Goal: Task Accomplishment & Management: Complete application form

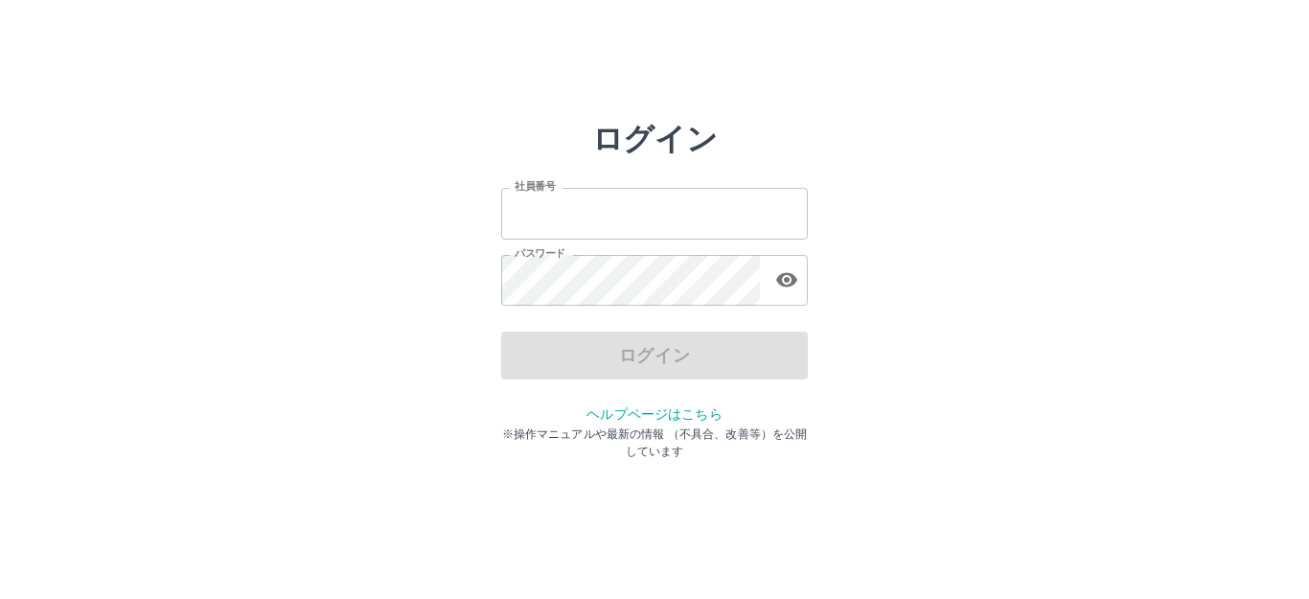
type input "*******"
click at [709, 348] on div "ログイン" at bounding box center [654, 356] width 307 height 48
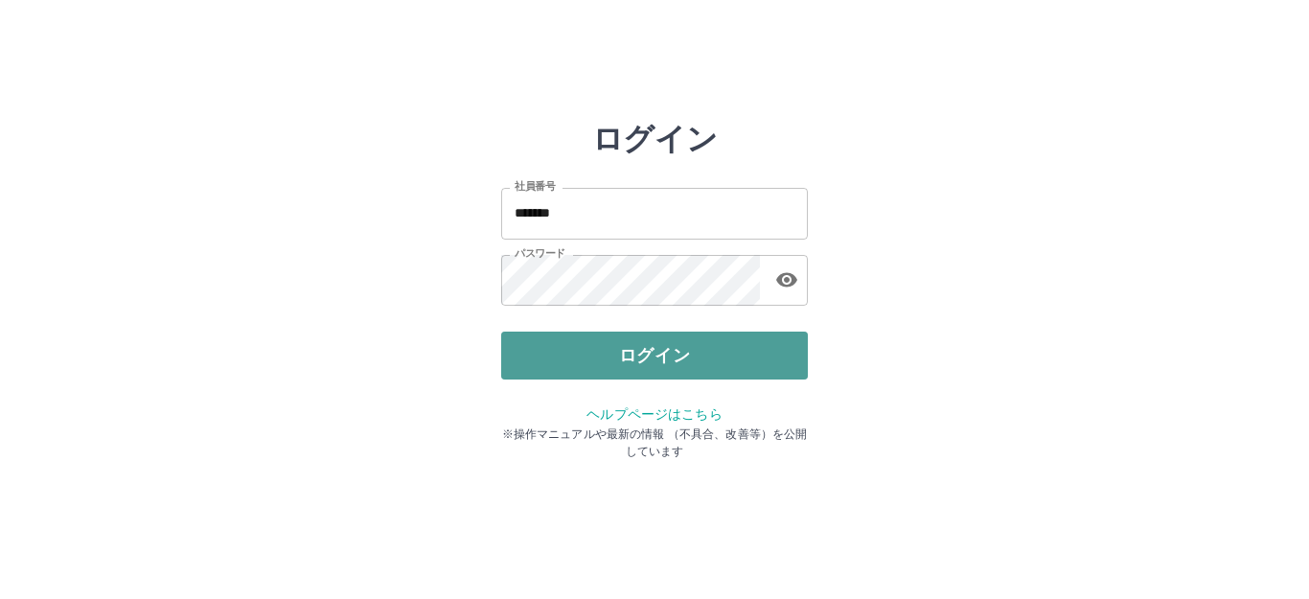
click at [723, 361] on button "ログイン" at bounding box center [654, 356] width 307 height 48
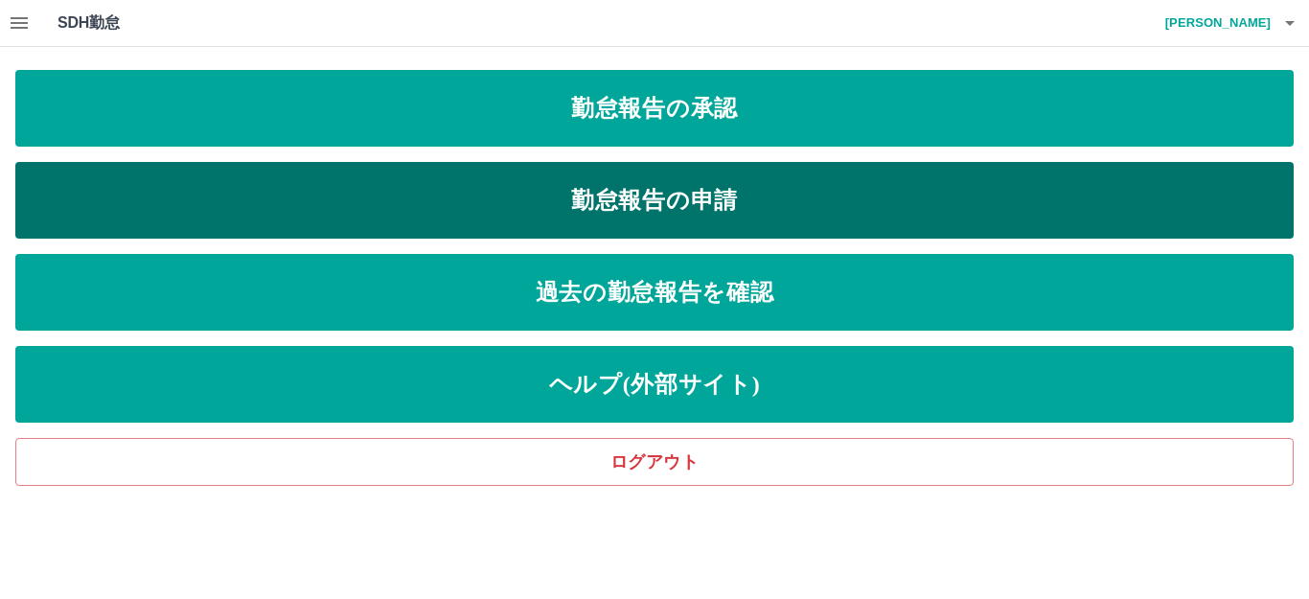
click at [667, 208] on link "勤怠報告の申請" at bounding box center [654, 200] width 1279 height 77
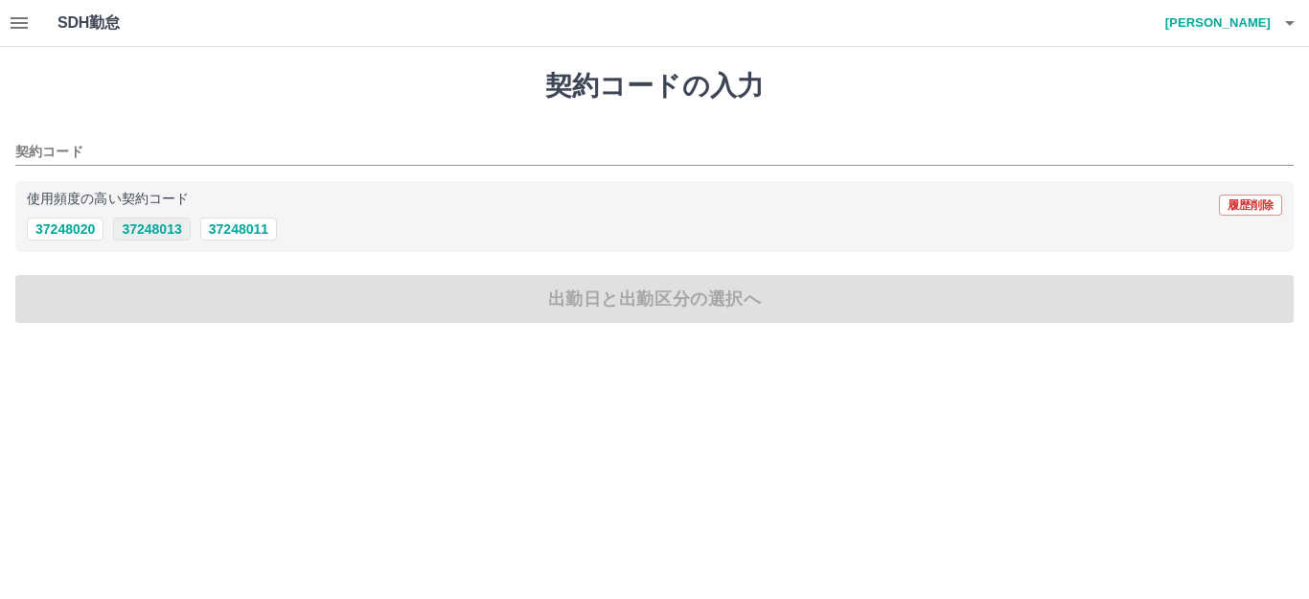
click at [171, 230] on button "37248013" at bounding box center [151, 229] width 77 height 23
type input "********"
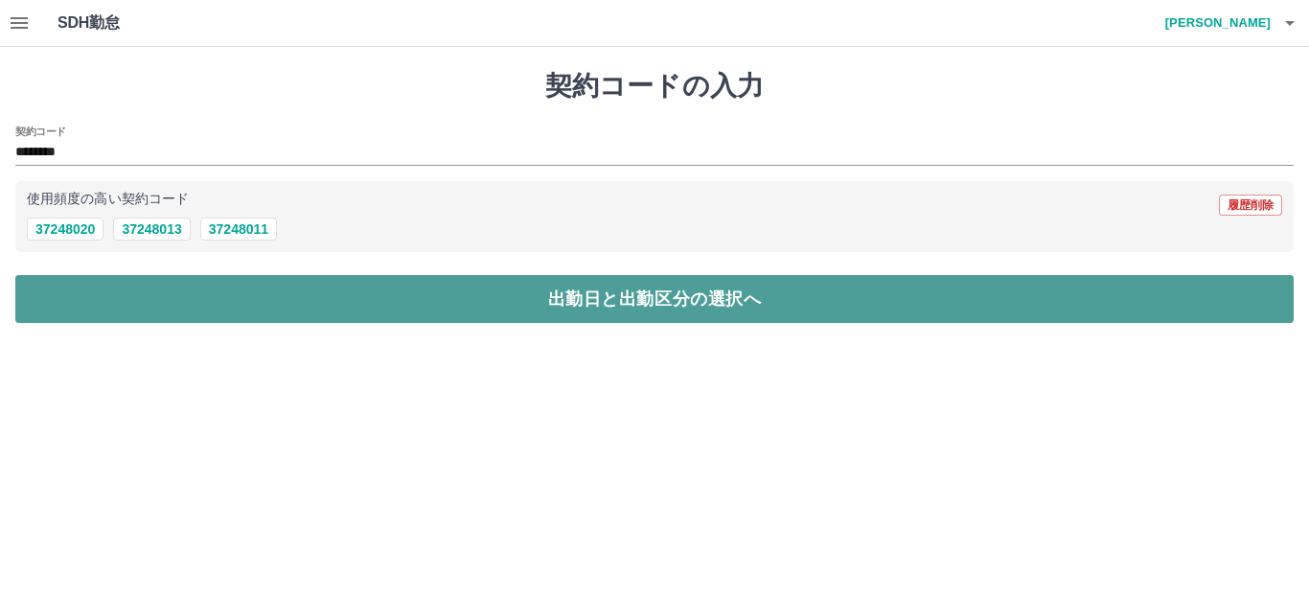
click at [620, 297] on button "出勤日と出勤区分の選択へ" at bounding box center [654, 299] width 1279 height 48
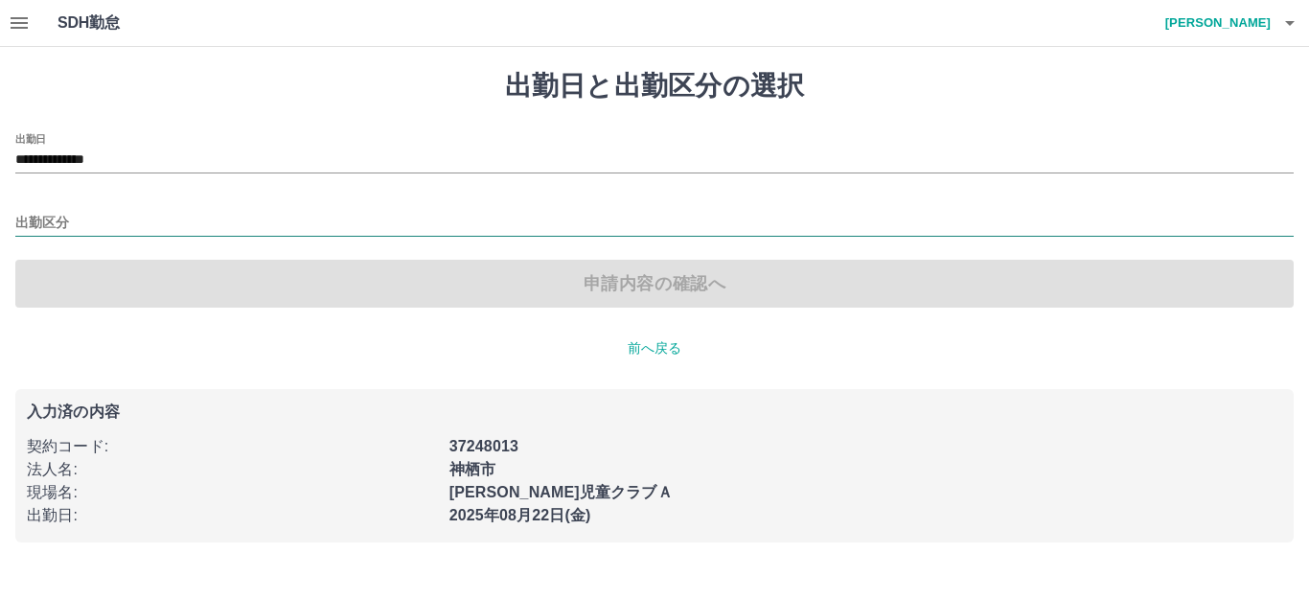
click at [46, 220] on input "出勤区分" at bounding box center [654, 224] width 1279 height 24
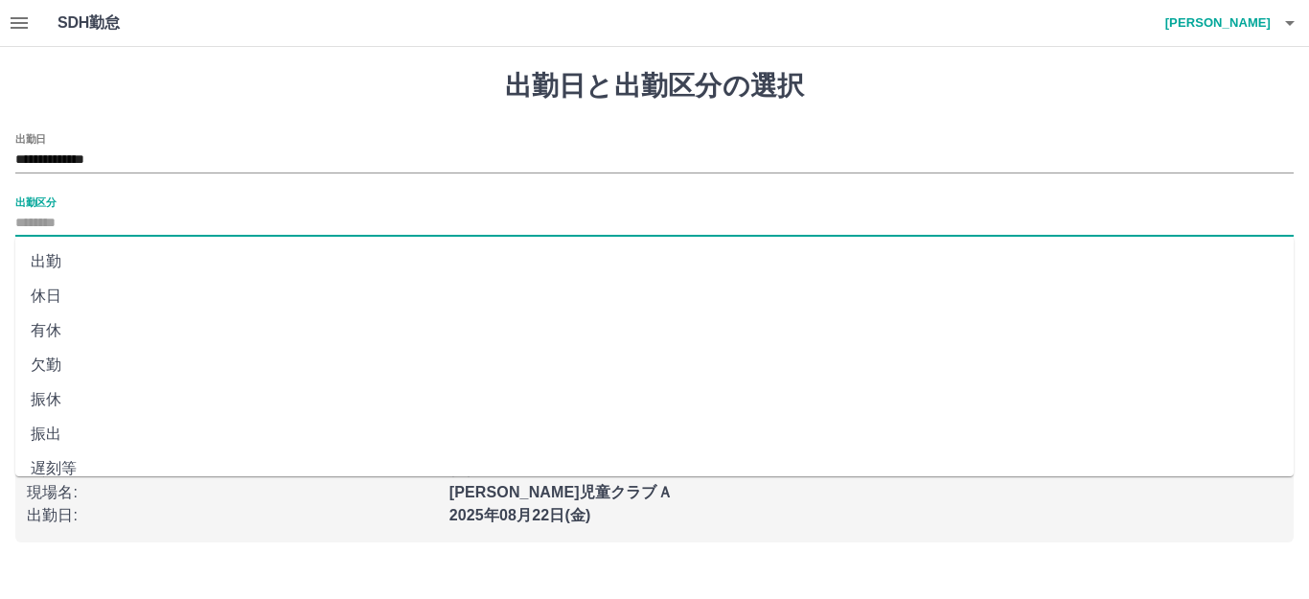
click at [40, 261] on li "出勤" at bounding box center [654, 261] width 1279 height 35
type input "**"
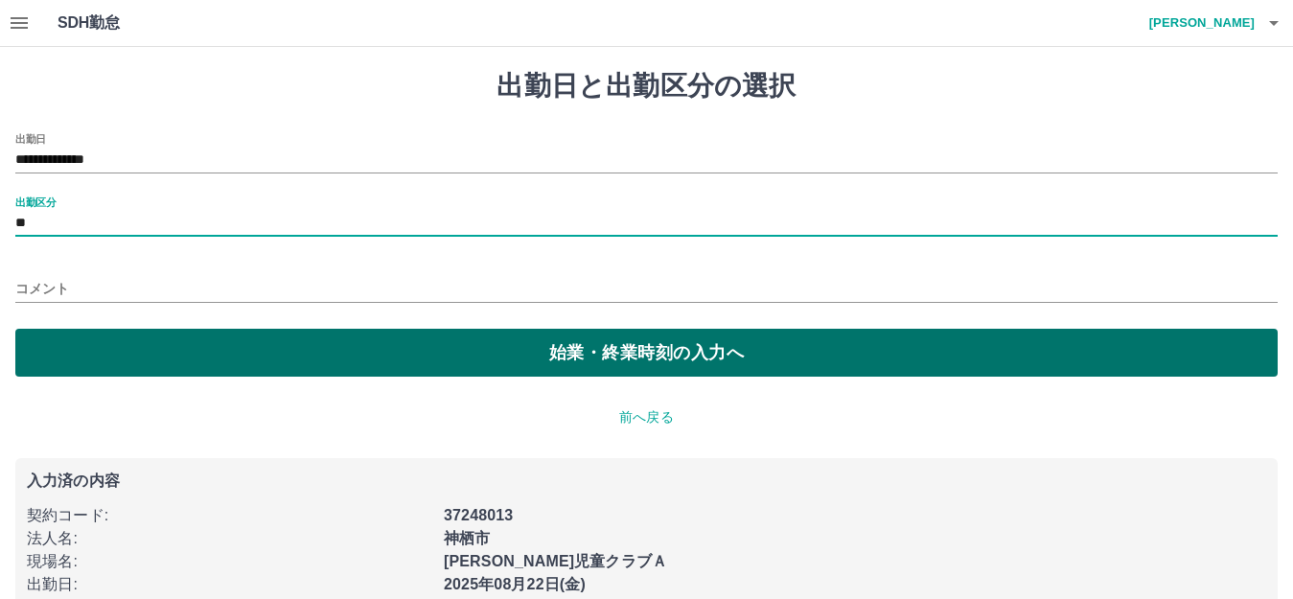
click at [144, 351] on button "始業・終業時刻の入力へ" at bounding box center [646, 353] width 1262 height 48
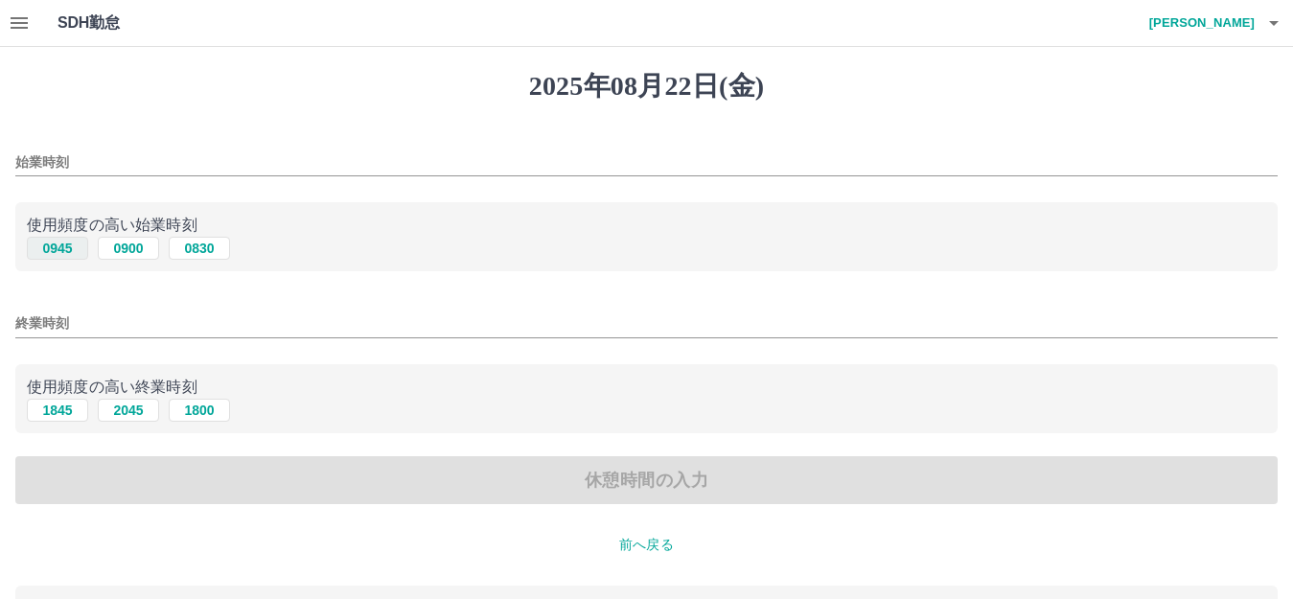
click at [76, 250] on button "0945" at bounding box center [57, 248] width 61 height 23
type input "****"
click at [67, 411] on button "1845" at bounding box center [57, 410] width 61 height 23
type input "****"
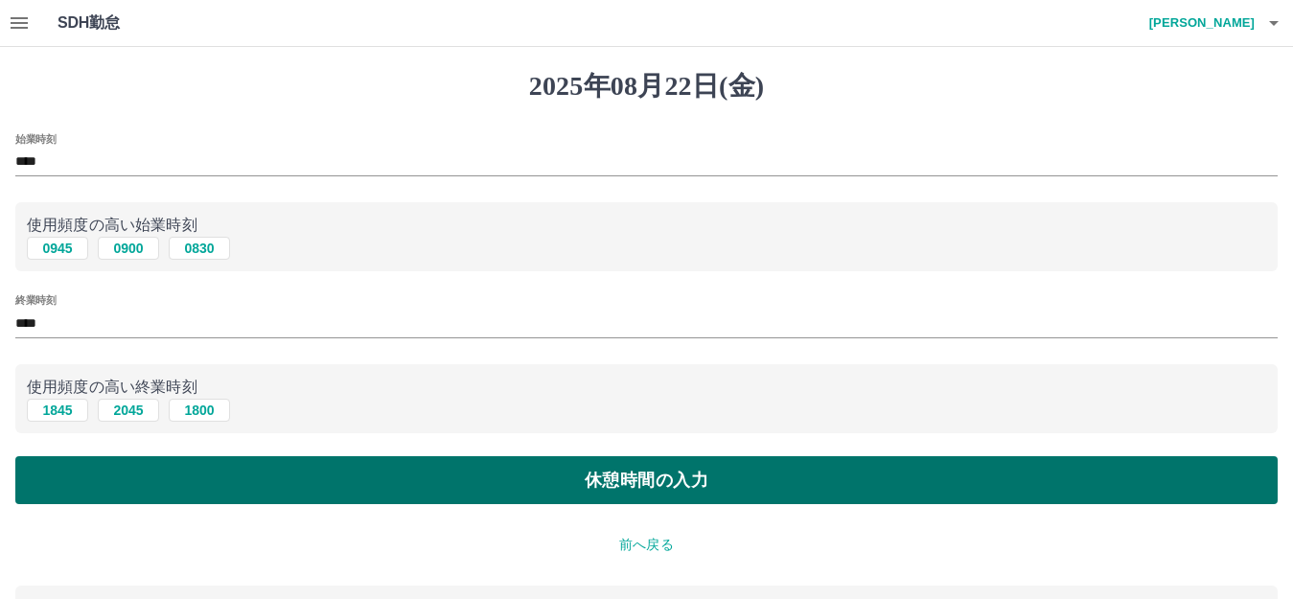
click at [77, 469] on button "休憩時間の入力" at bounding box center [646, 480] width 1262 height 48
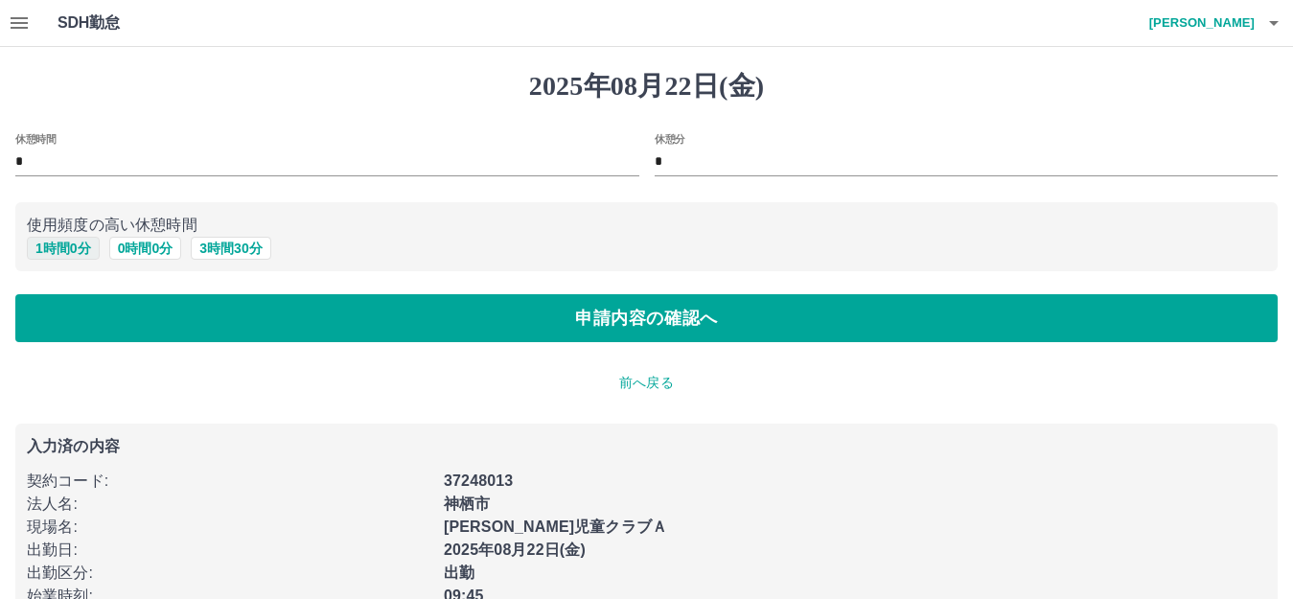
click at [75, 249] on button "1 時間 0 分" at bounding box center [63, 248] width 73 height 23
type input "*"
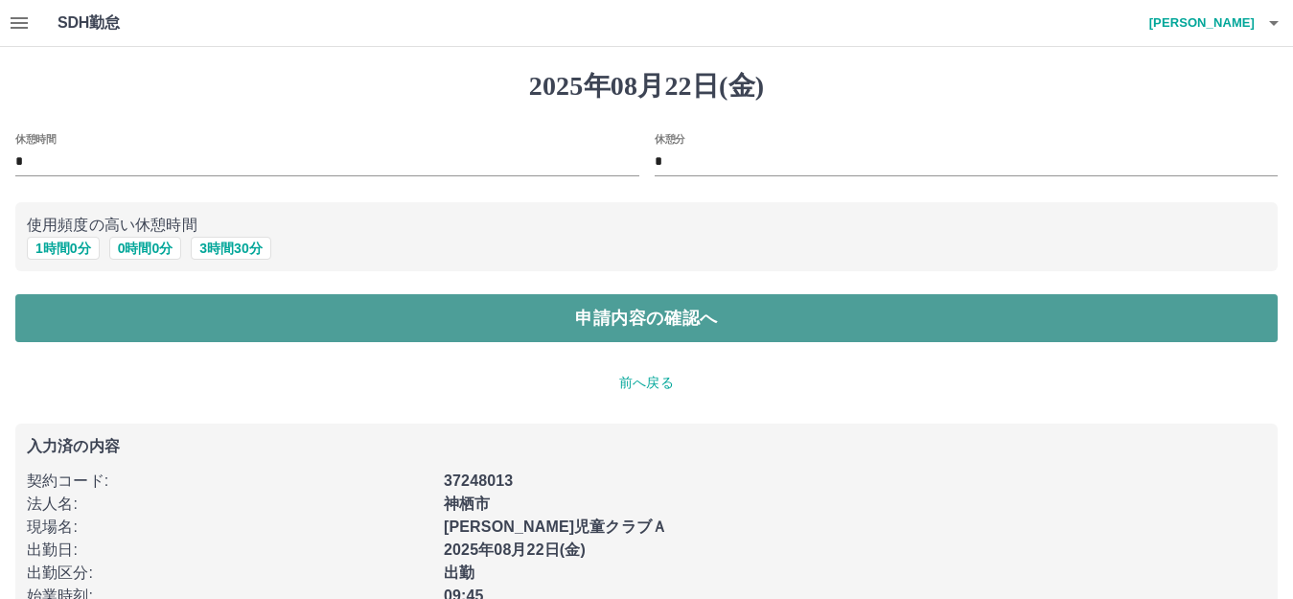
click at [91, 306] on button "申請内容の確認へ" at bounding box center [646, 318] width 1262 height 48
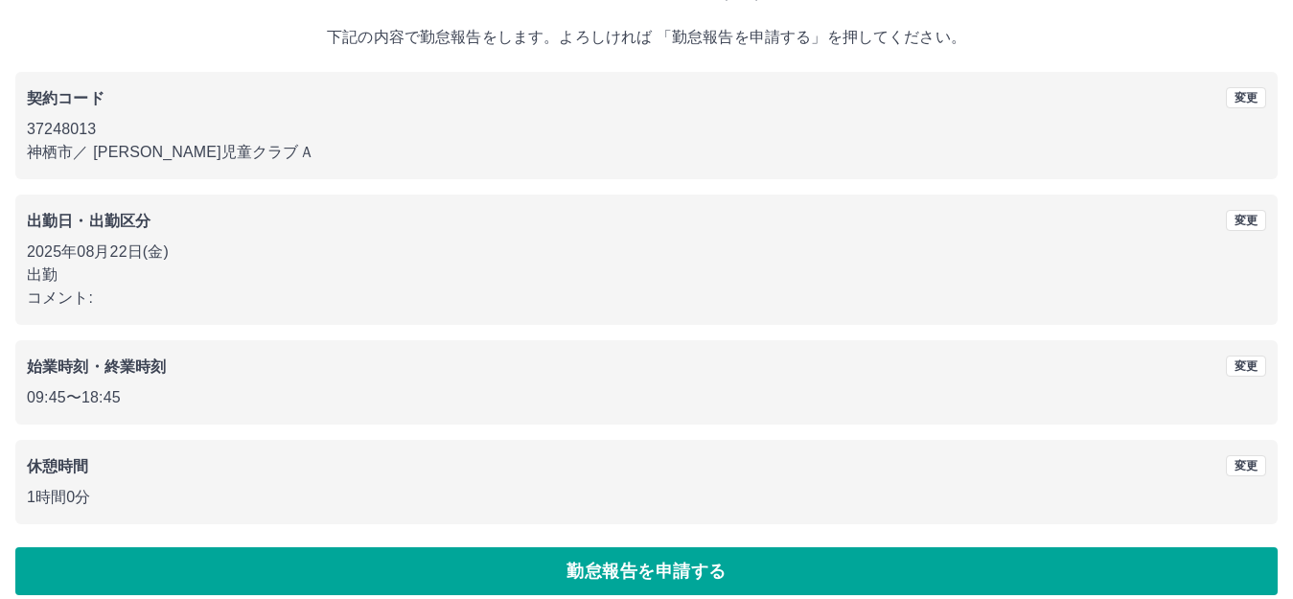
scroll to position [119, 0]
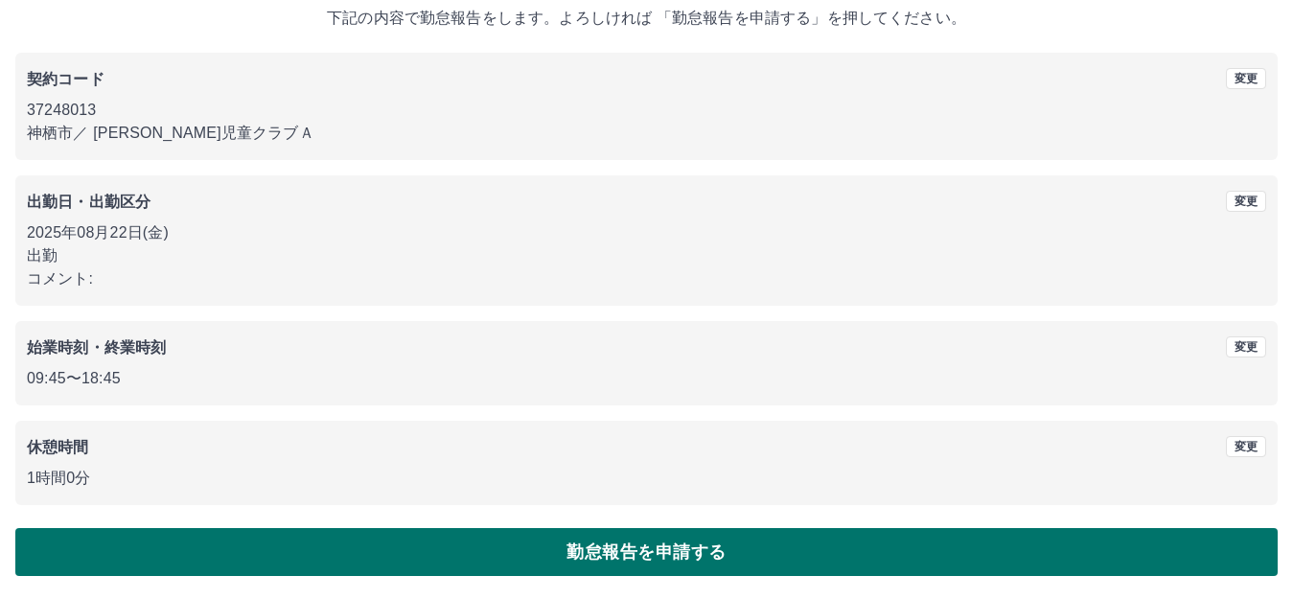
click at [686, 552] on button "勤怠報告を申請する" at bounding box center [646, 552] width 1262 height 48
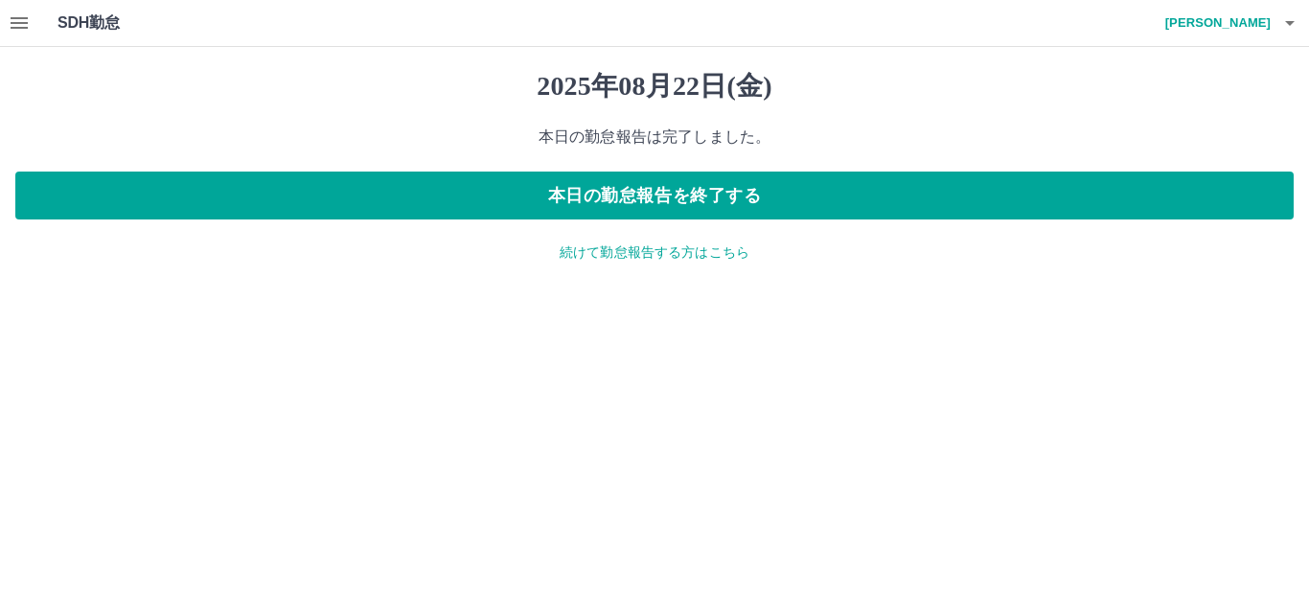
click at [690, 251] on p "続けて勤怠報告する方はこちら" at bounding box center [654, 252] width 1279 height 20
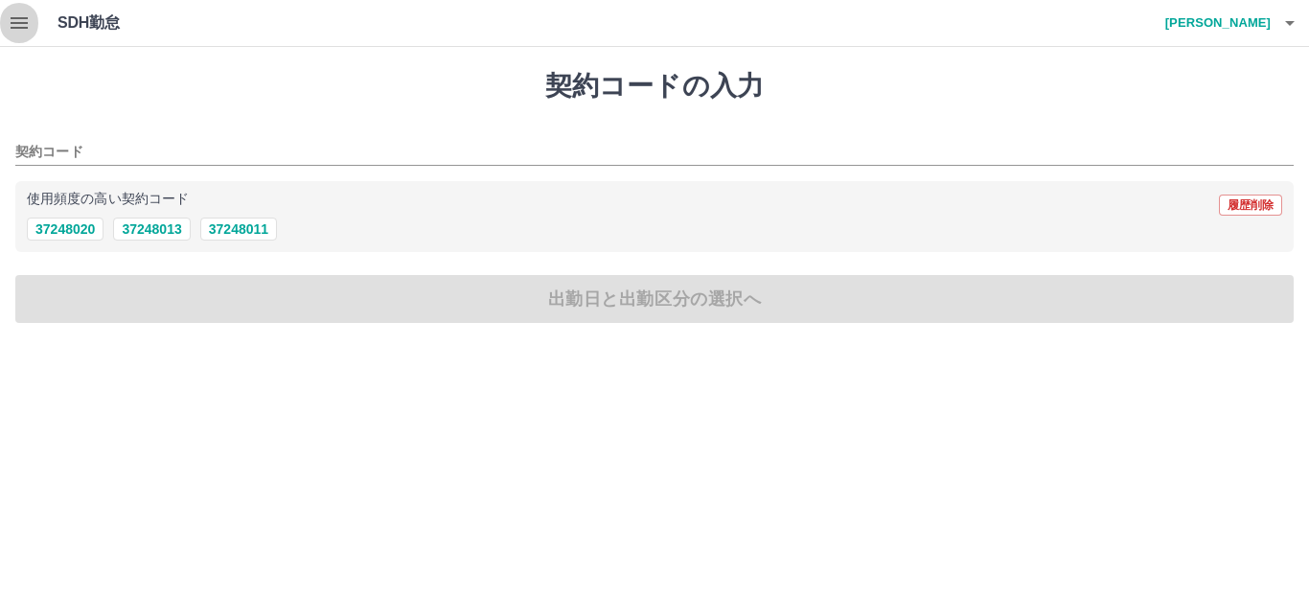
click at [18, 21] on icon "button" at bounding box center [19, 23] width 23 height 23
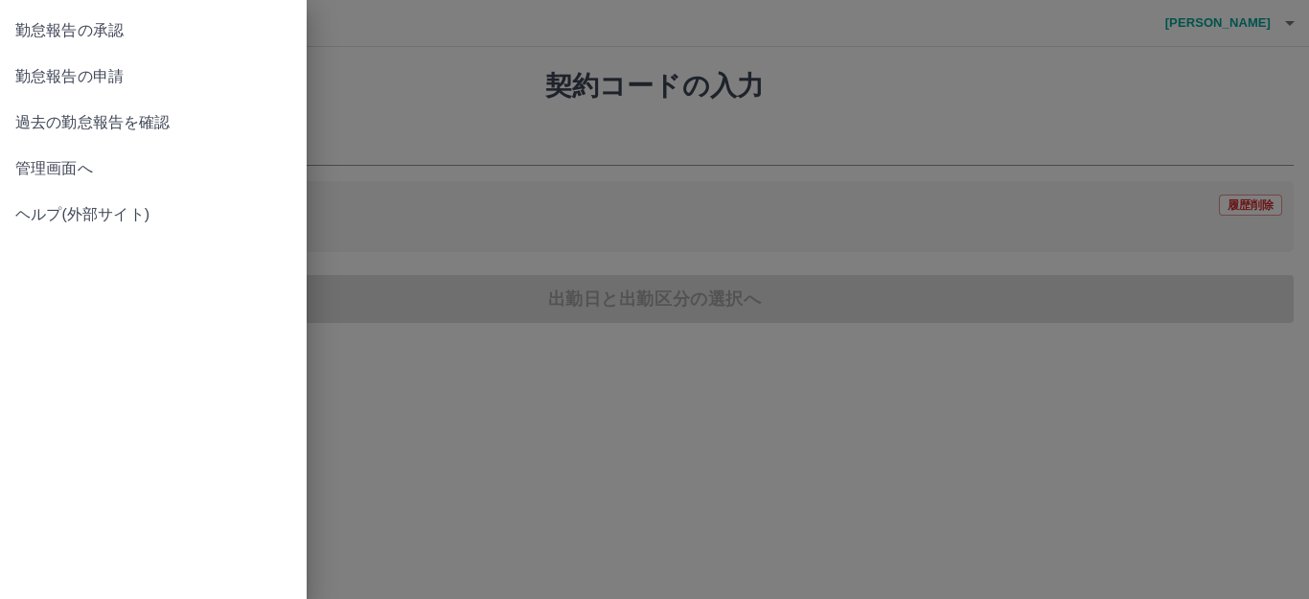
click at [71, 28] on span "勤怠報告の承認" at bounding box center [153, 30] width 276 height 23
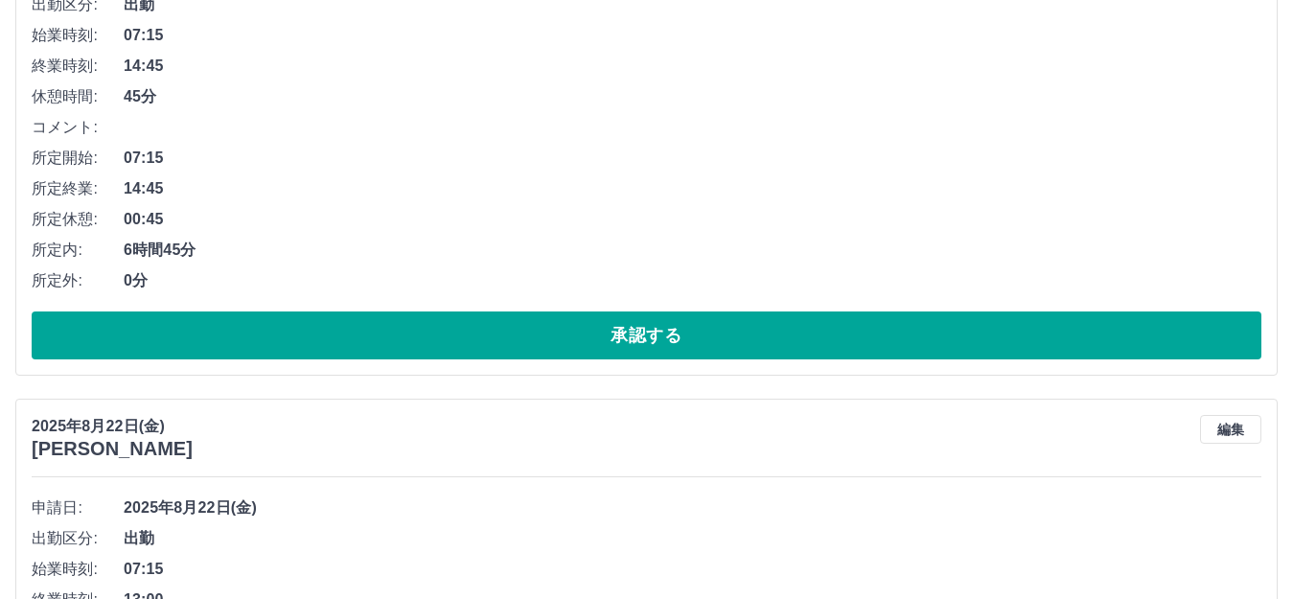
scroll to position [958, 0]
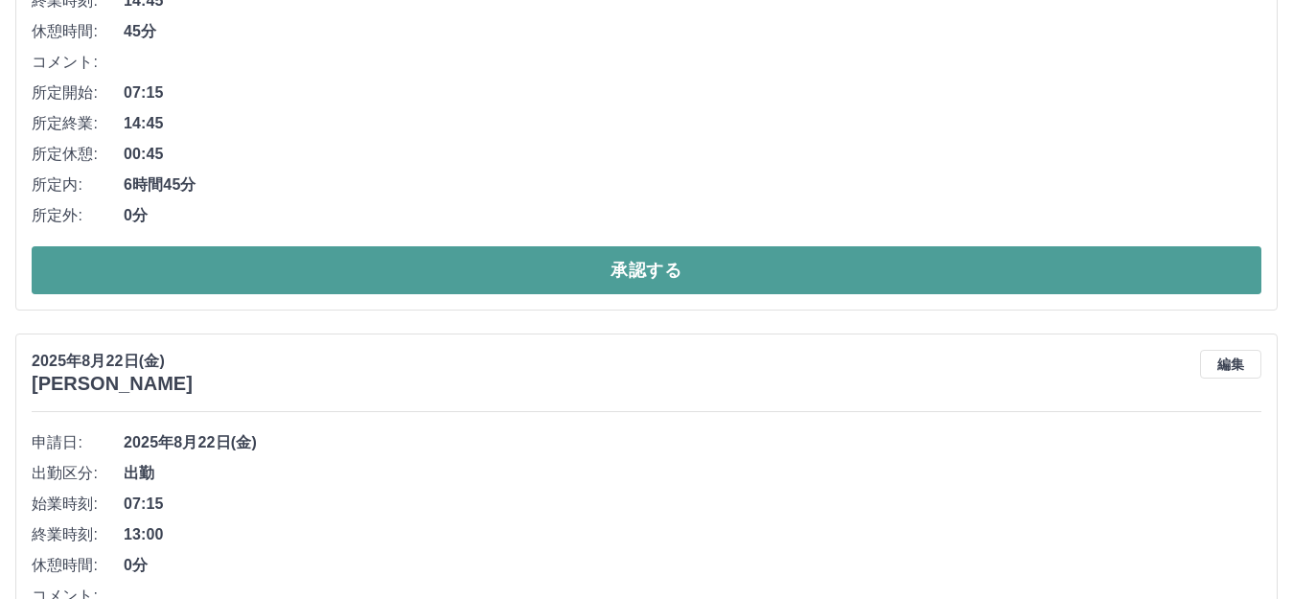
click at [598, 269] on button "承認する" at bounding box center [647, 270] width 1230 height 48
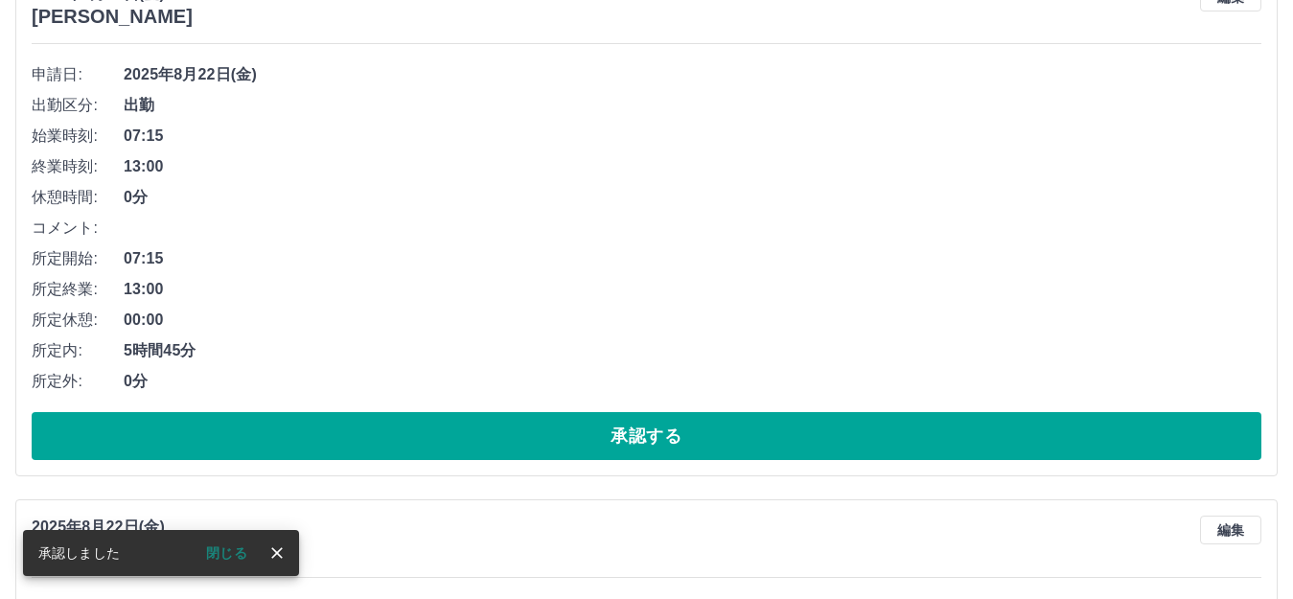
scroll to position [809, 0]
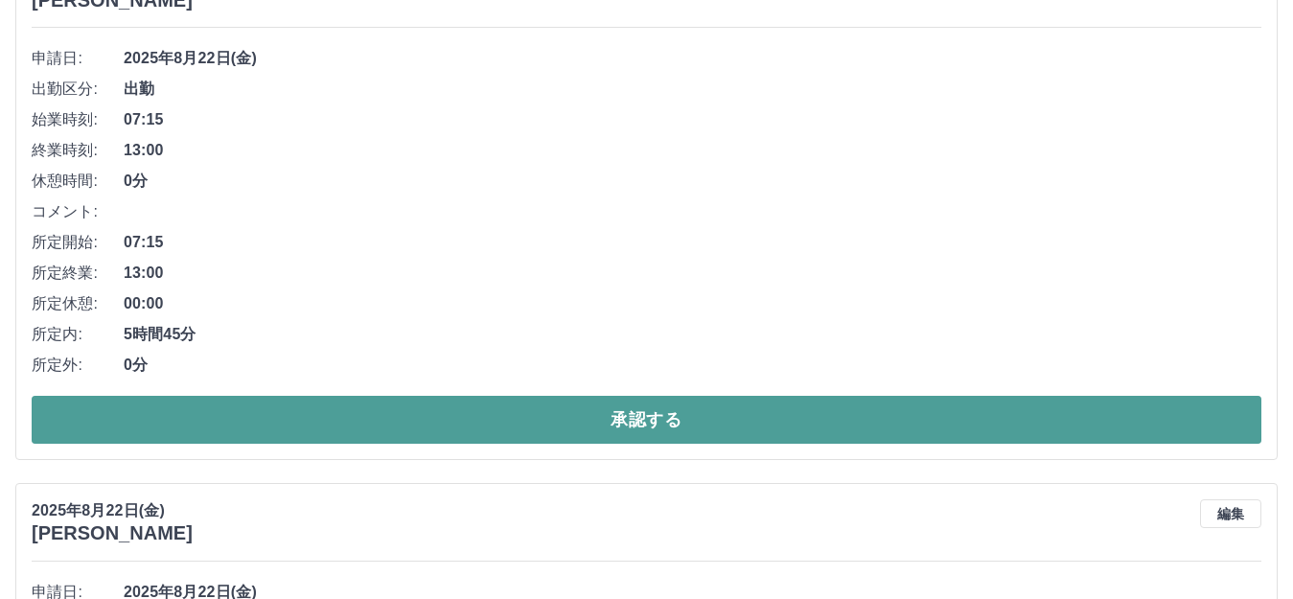
click at [650, 422] on button "承認する" at bounding box center [647, 420] width 1230 height 48
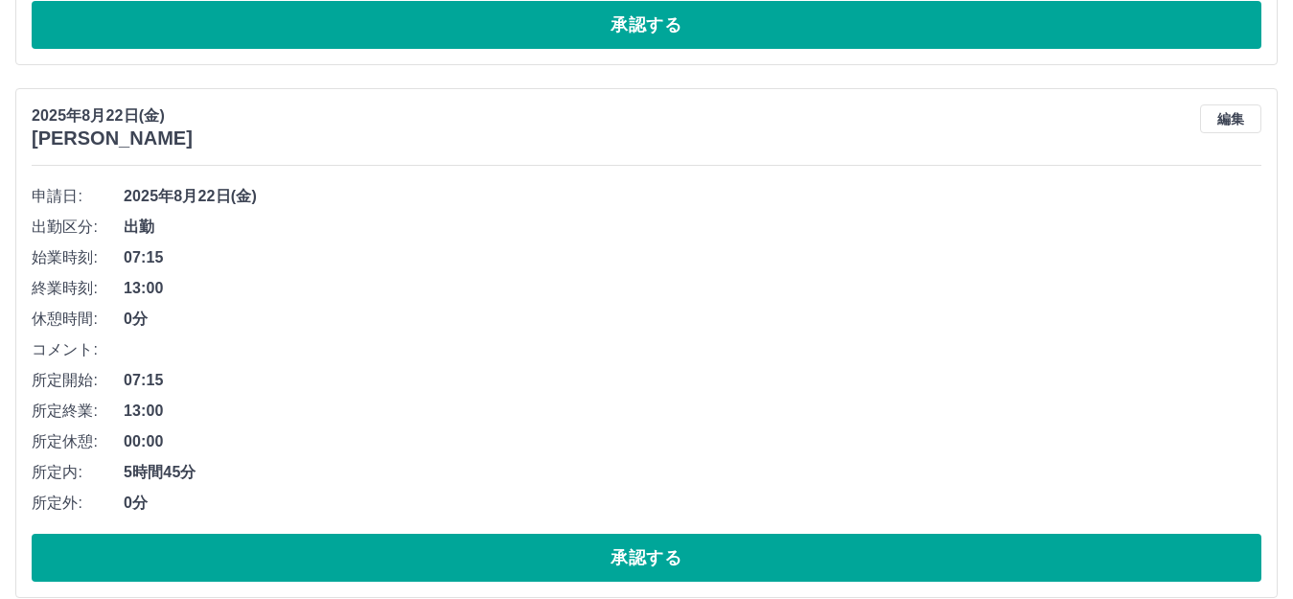
scroll to position [767, 0]
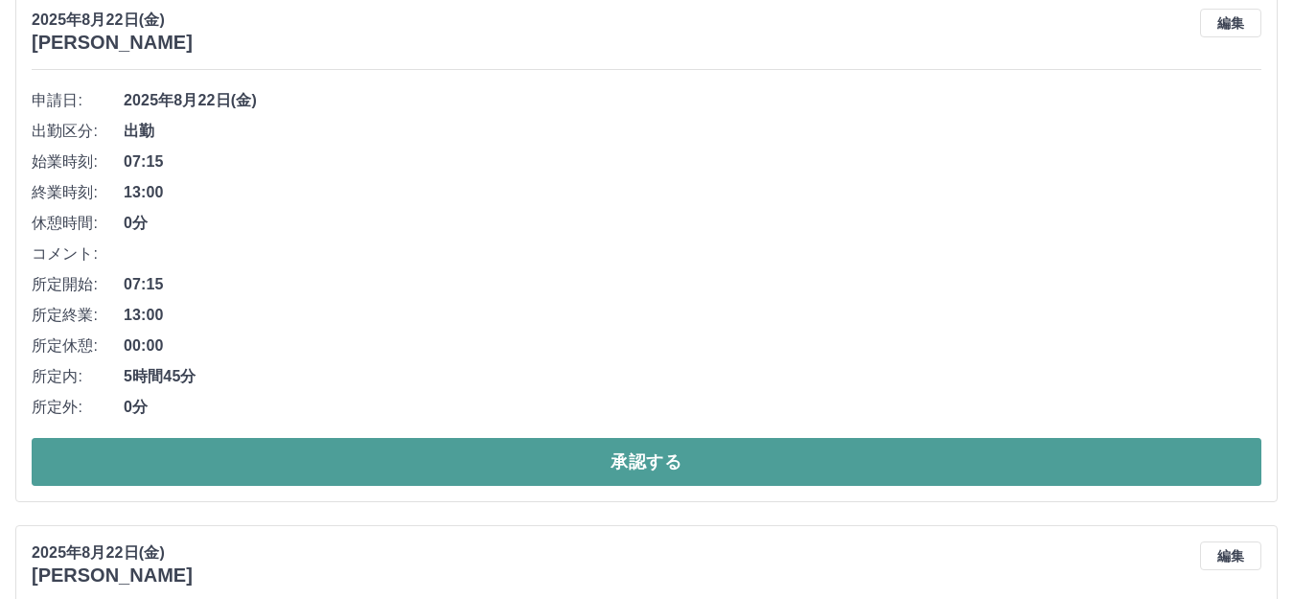
click at [748, 461] on button "承認する" at bounding box center [647, 462] width 1230 height 48
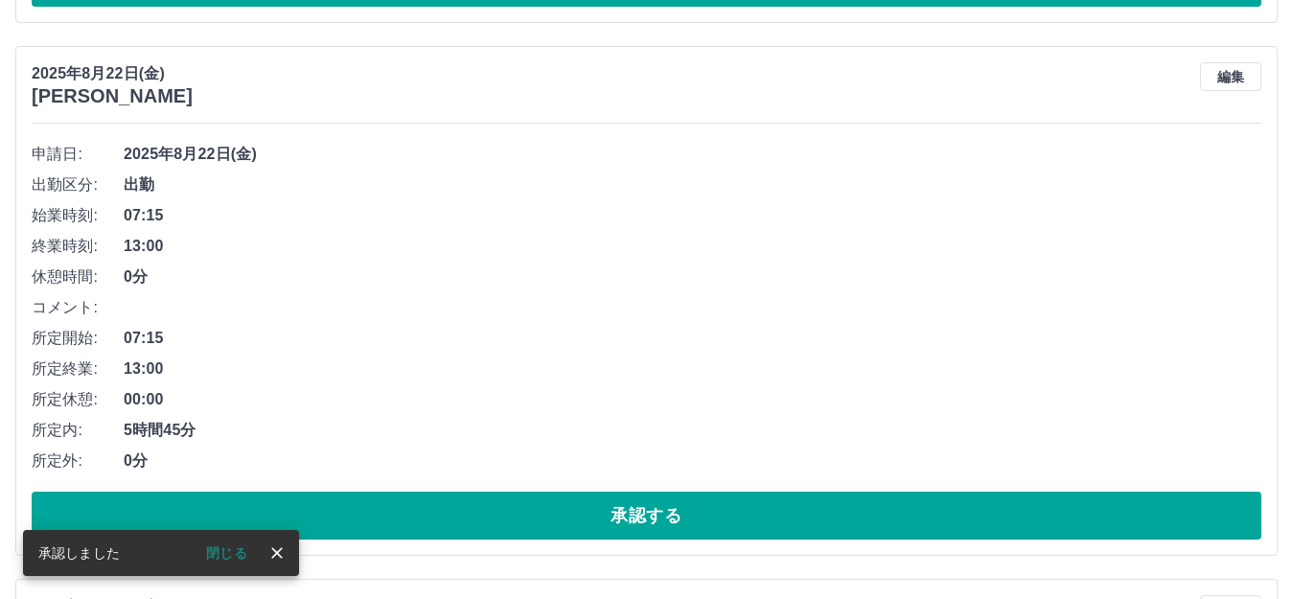
scroll to position [809, 0]
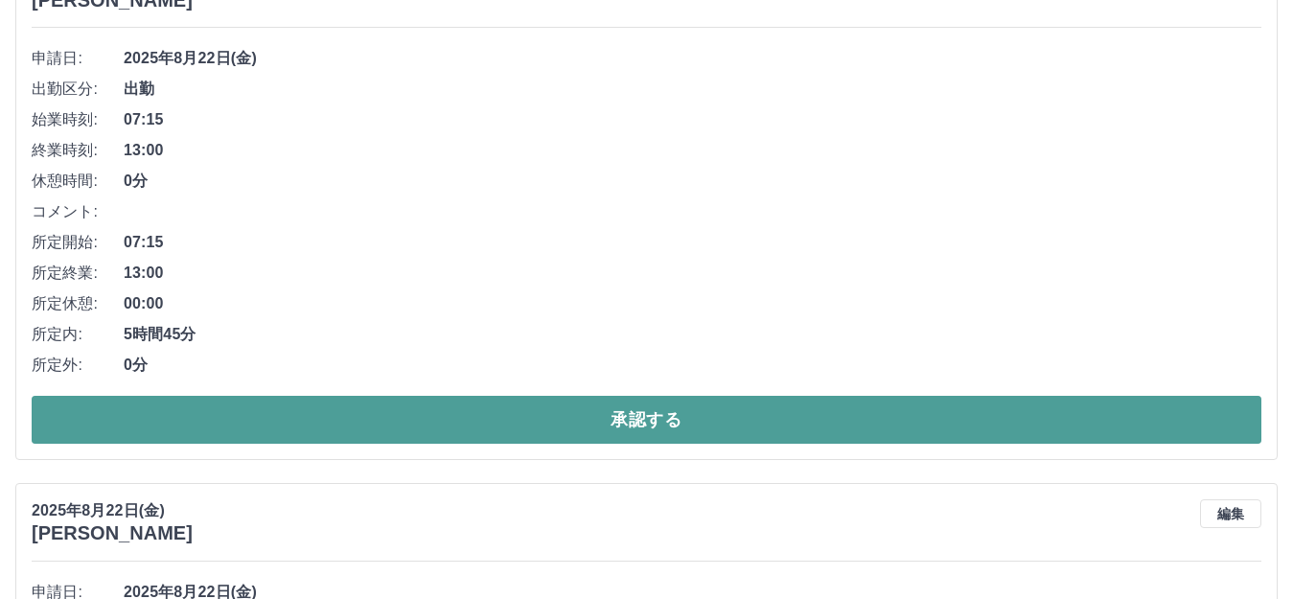
click at [817, 426] on button "承認する" at bounding box center [647, 420] width 1230 height 48
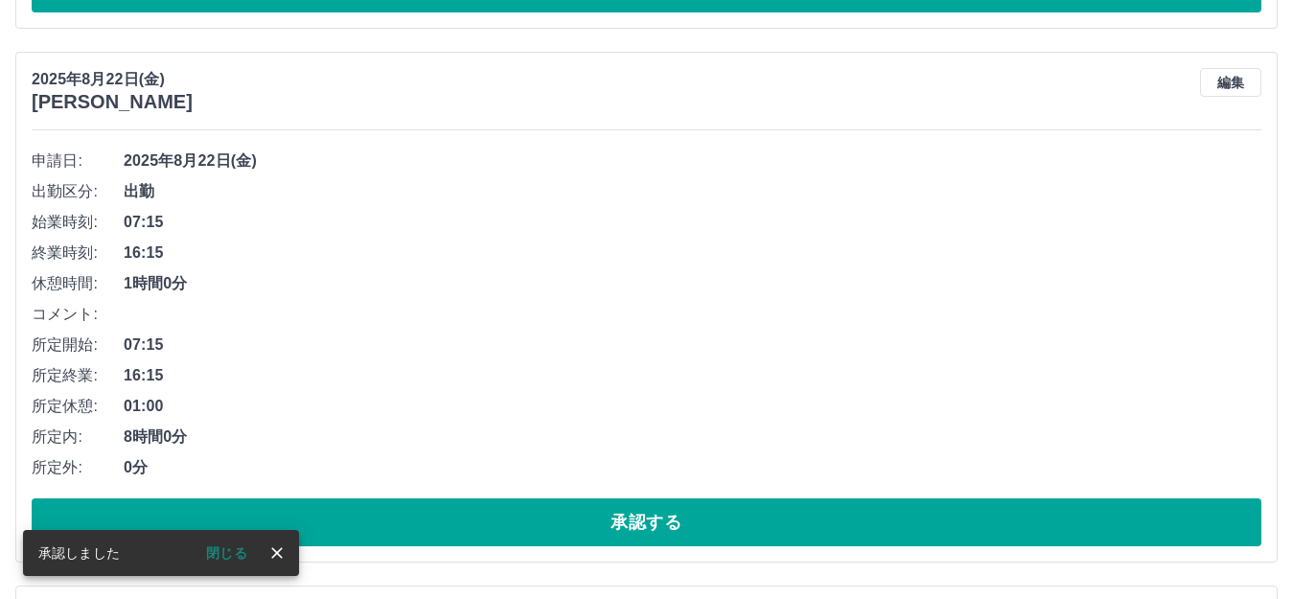
scroll to position [1234, 0]
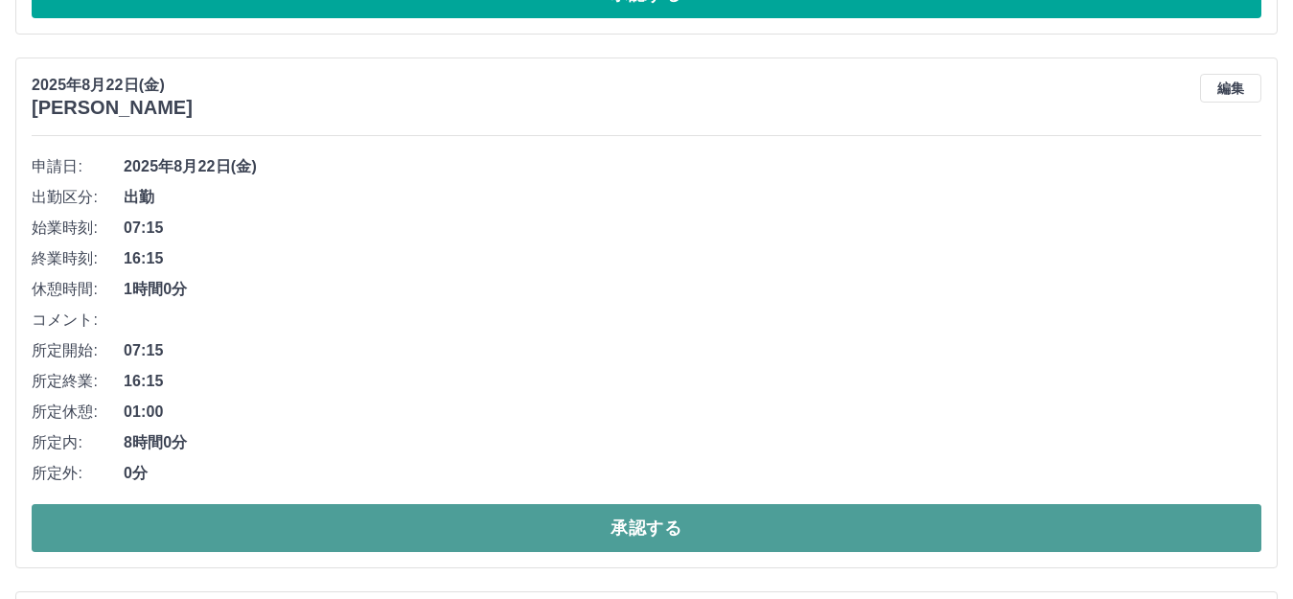
click at [831, 531] on button "承認する" at bounding box center [647, 528] width 1230 height 48
click at [850, 525] on button "承認する" at bounding box center [647, 528] width 1230 height 48
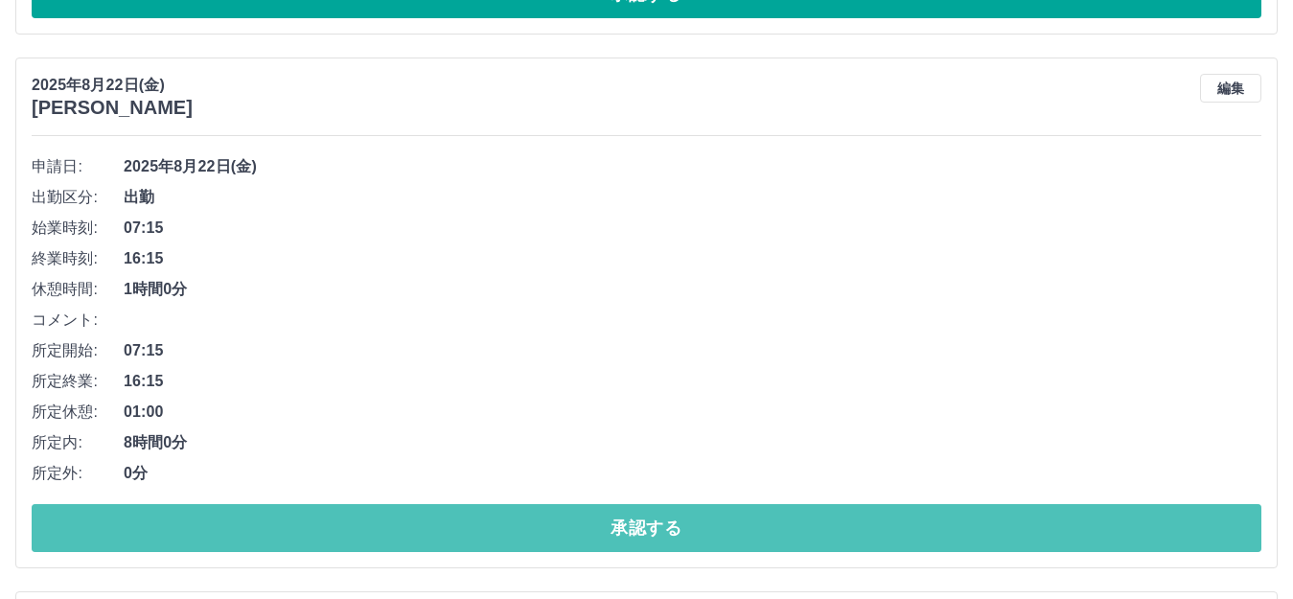
click at [850, 526] on button "承認する" at bounding box center [647, 528] width 1230 height 48
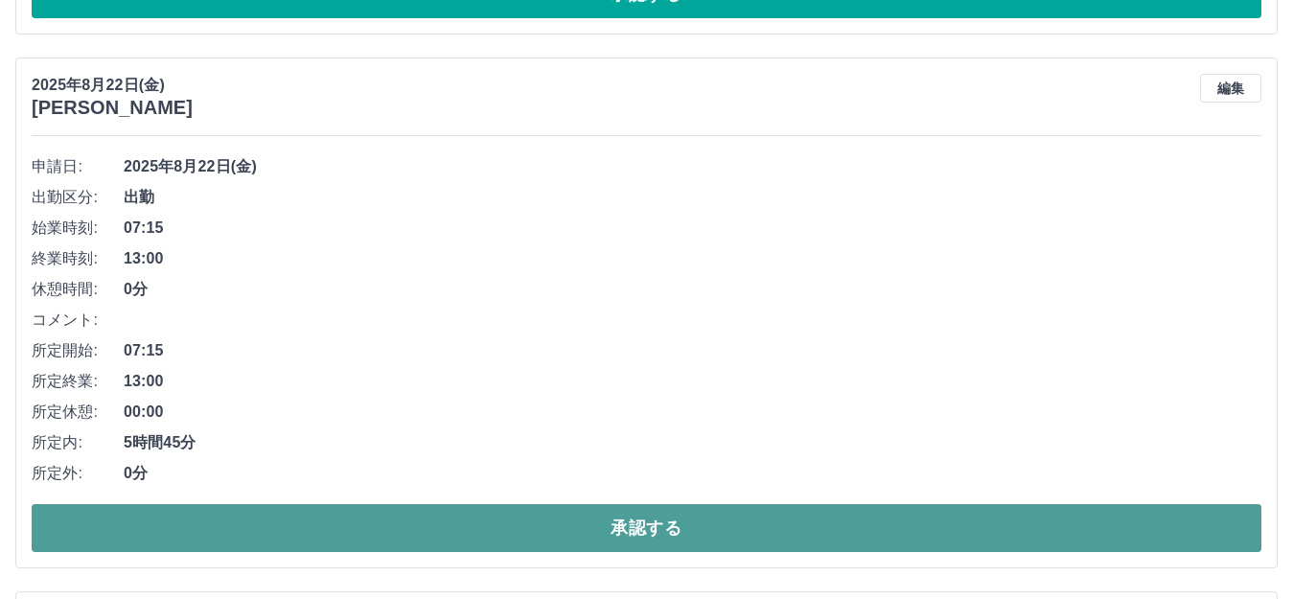
click at [811, 531] on button "承認する" at bounding box center [647, 528] width 1230 height 48
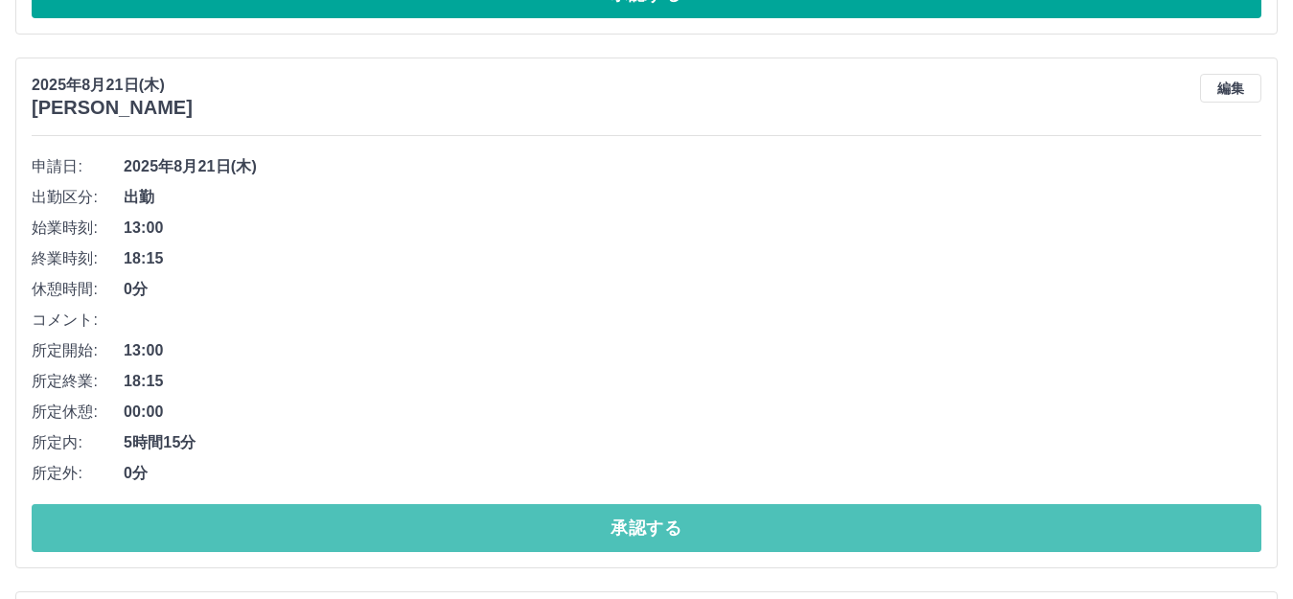
click at [819, 524] on button "承認する" at bounding box center [647, 528] width 1230 height 48
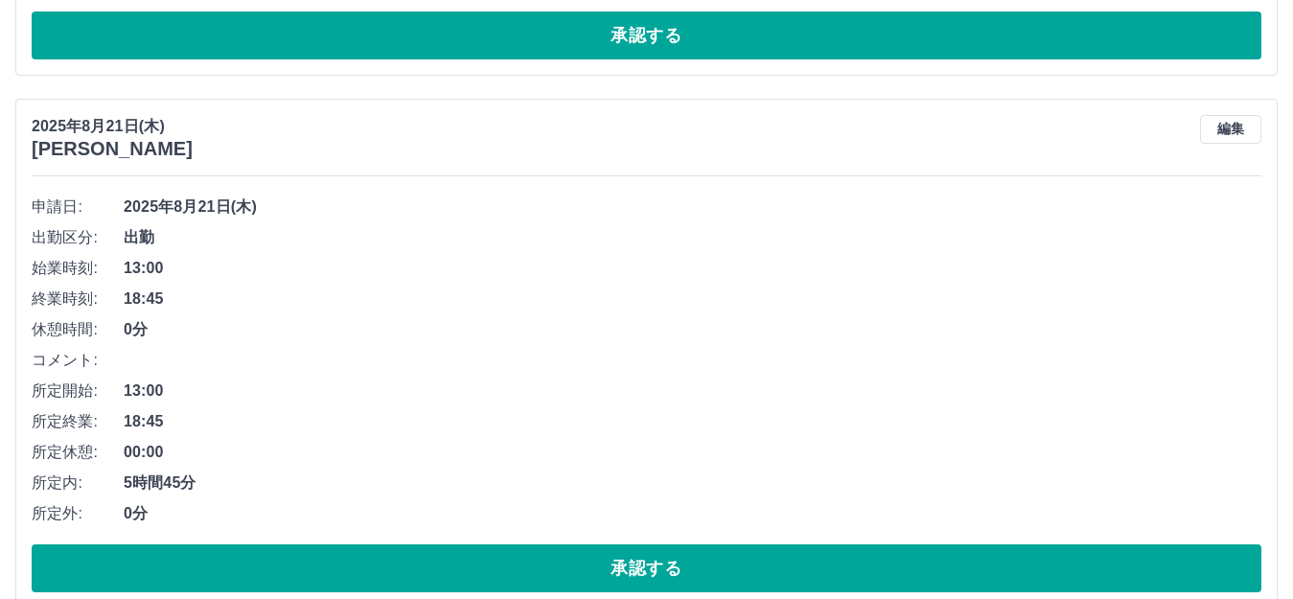
scroll to position [1758, 0]
